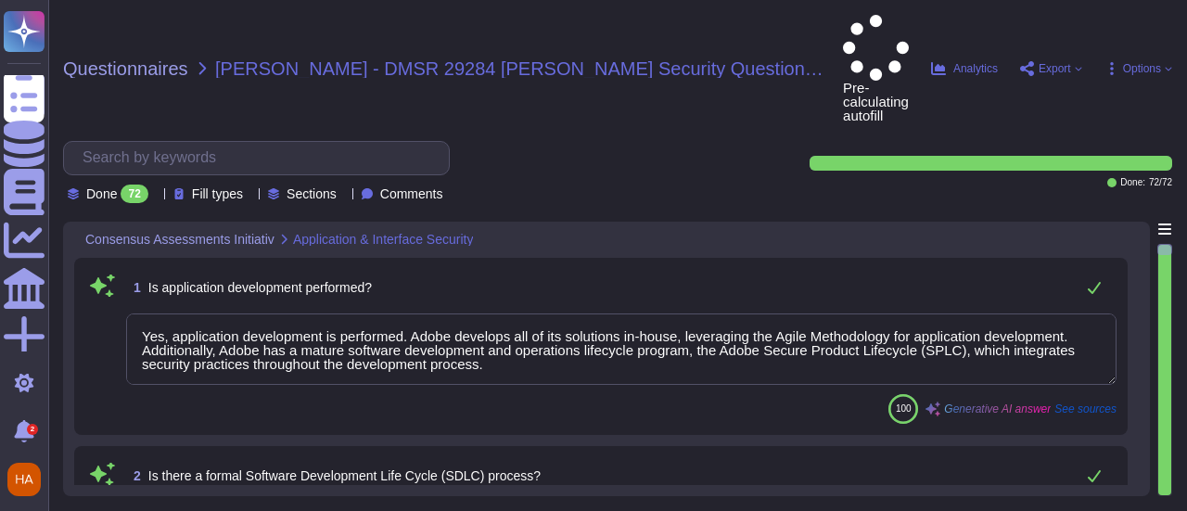
type textarea "Yes, application development is performed. Adobe develops all of its solutions …"
type textarea "Yes, Adobe has a formal Software Development Life Cycle (SDLC) process, which i…"
type textarea "Yes, we use Kodiak as an automated source code analysis tool as part of our Sec…"
type textarea "Yes, we review our applications for security vulnerabilities prior to deploymen…"
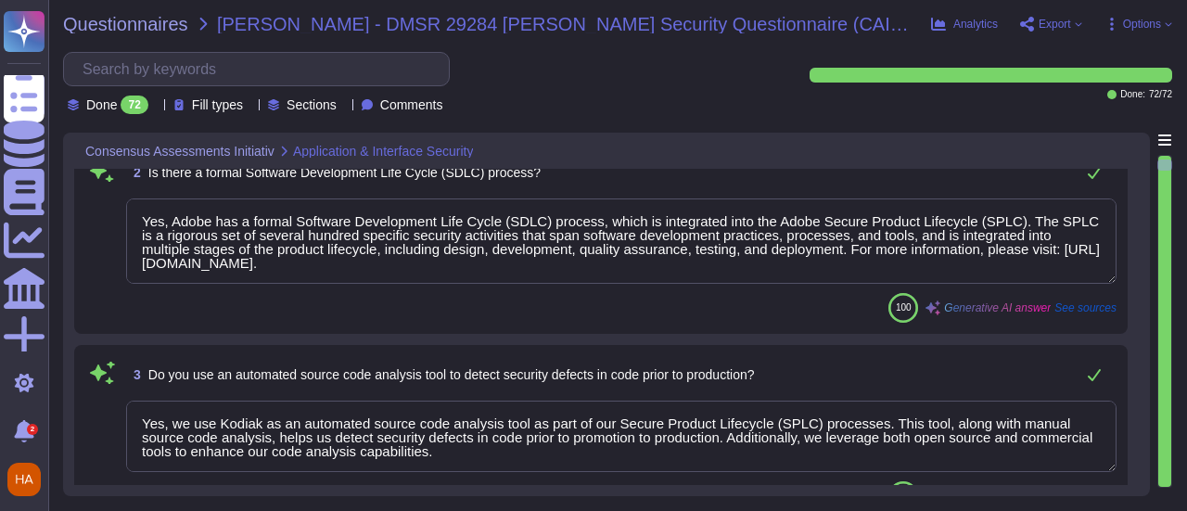
type textarea "Data integrity checks are performed on files once they are located on Adobe ser…"
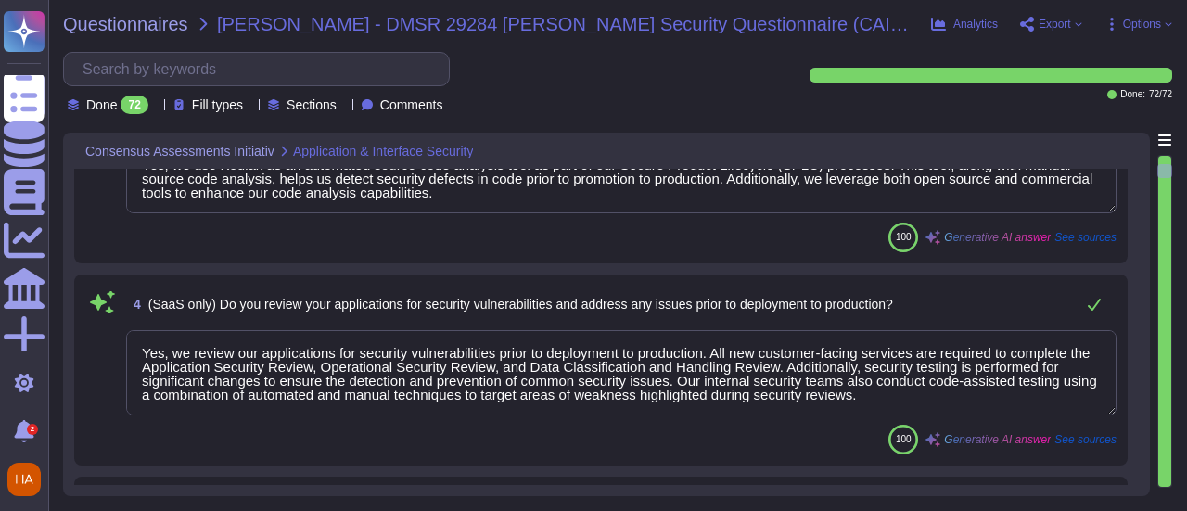
type textarea "Customers can request third-party audit or certification reports, including SOC…"
type textarea "Yes, we conduct network and application penetration tests of our cloud infrastr…"
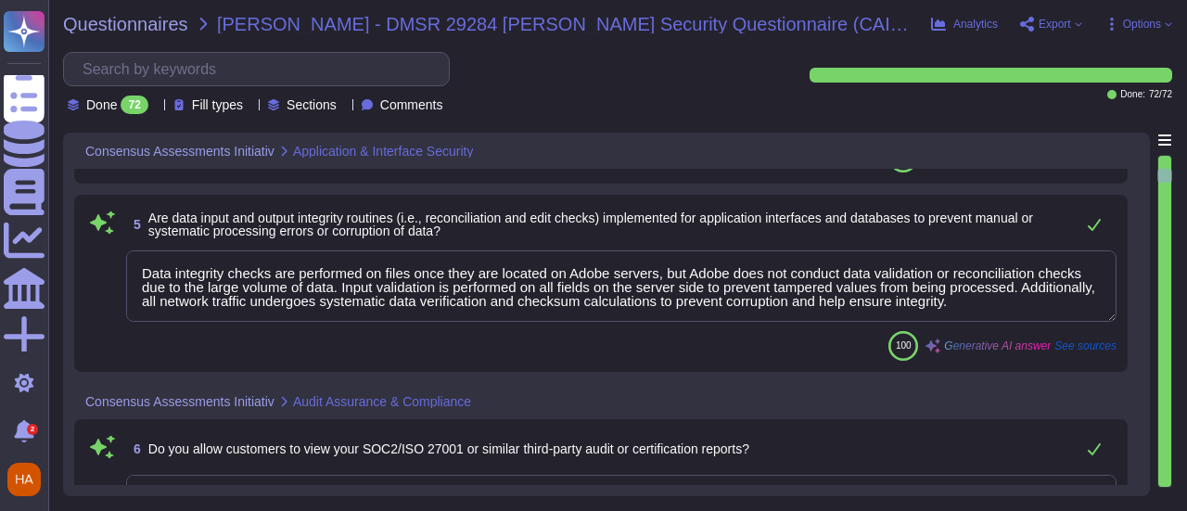
type textarea "Yes, we have the ability to logically segment customer data, ensuring that data…"
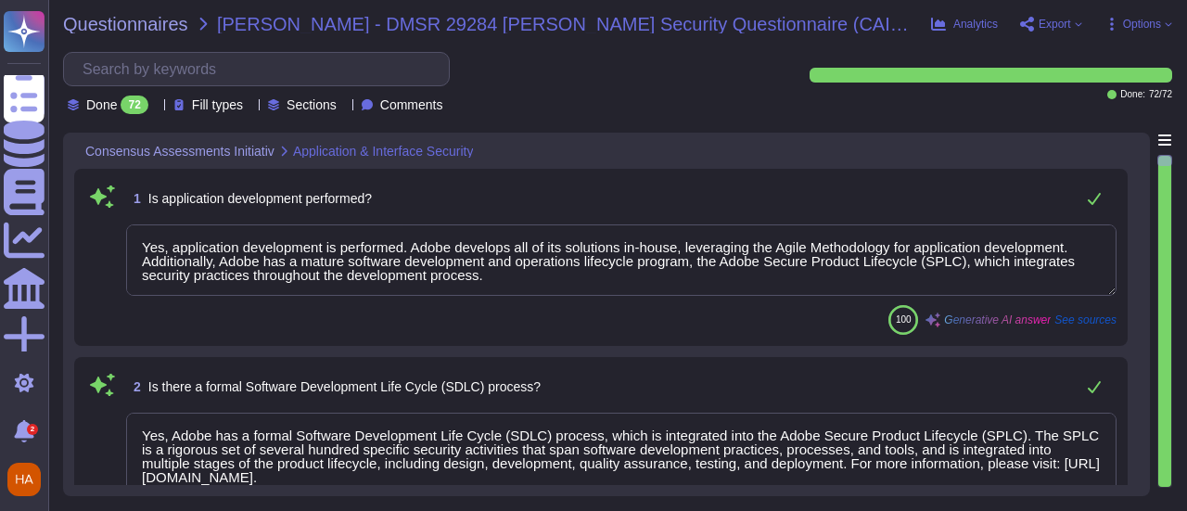
type textarea "Yes, application development is performed. Adobe develops all of its solutions …"
